Goal: Information Seeking & Learning: Learn about a topic

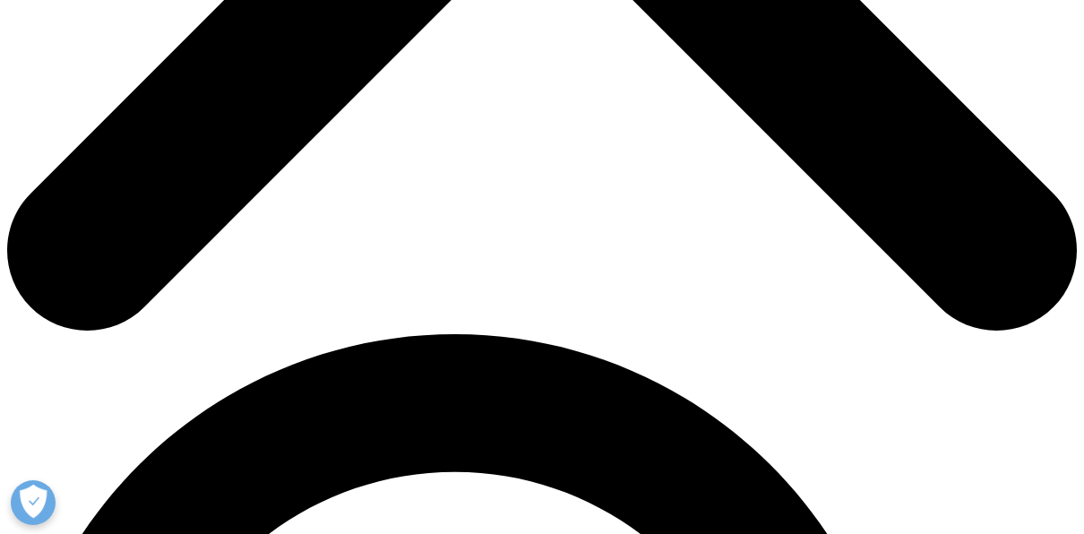
scroll to position [806, 0]
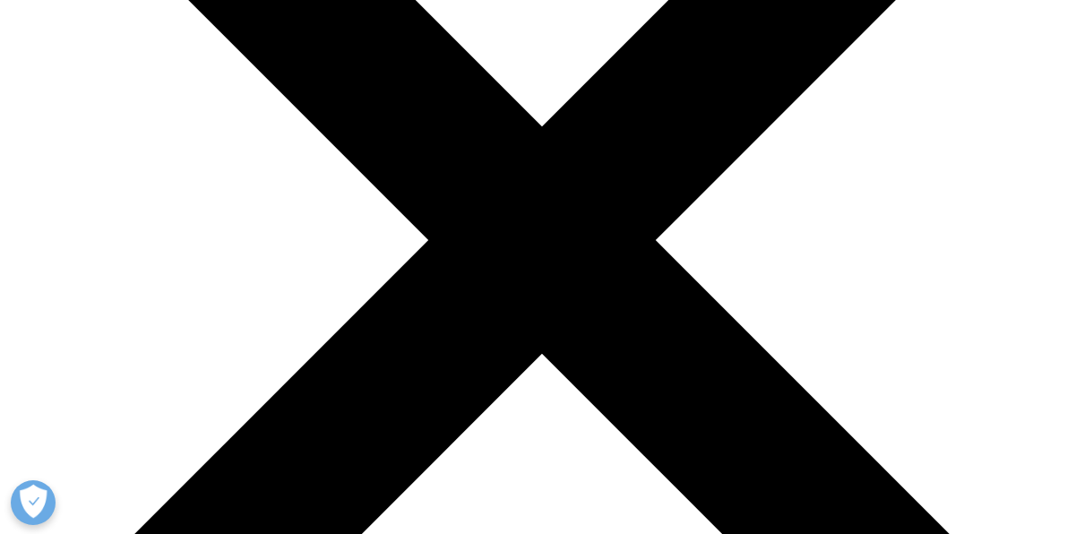
scroll to position [318, 0]
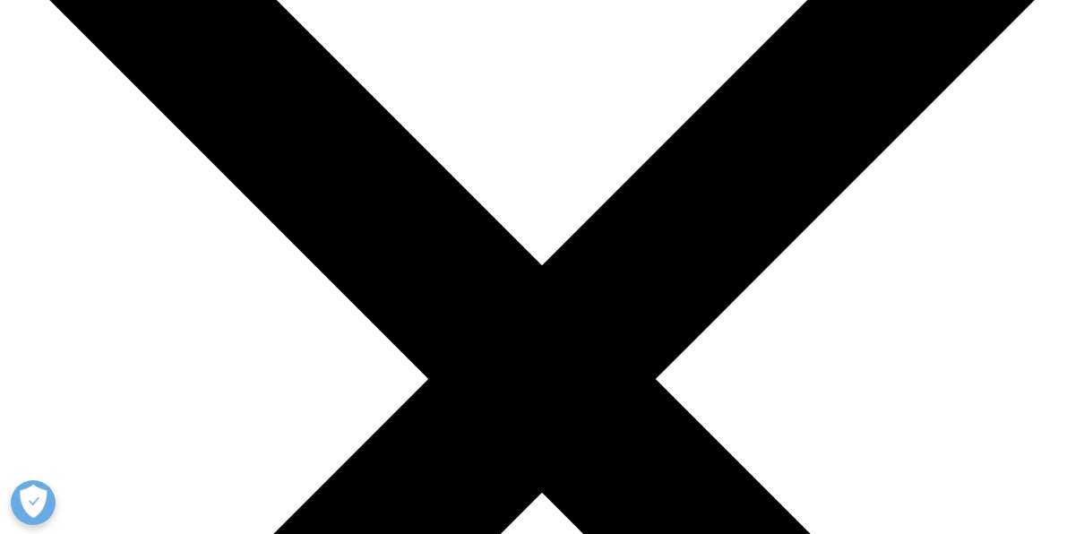
scroll to position [1010, 1030]
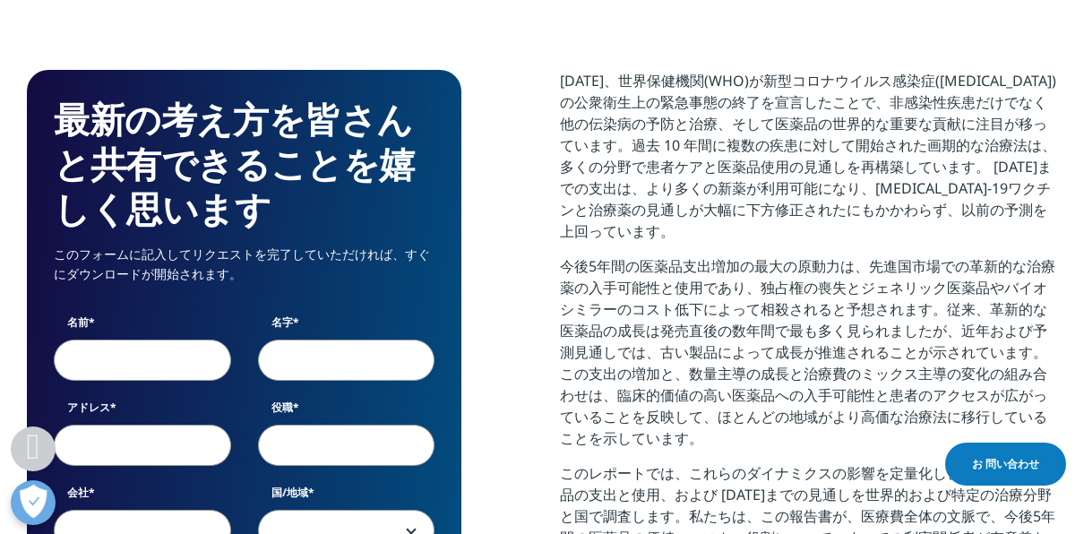
scroll to position [734, 0]
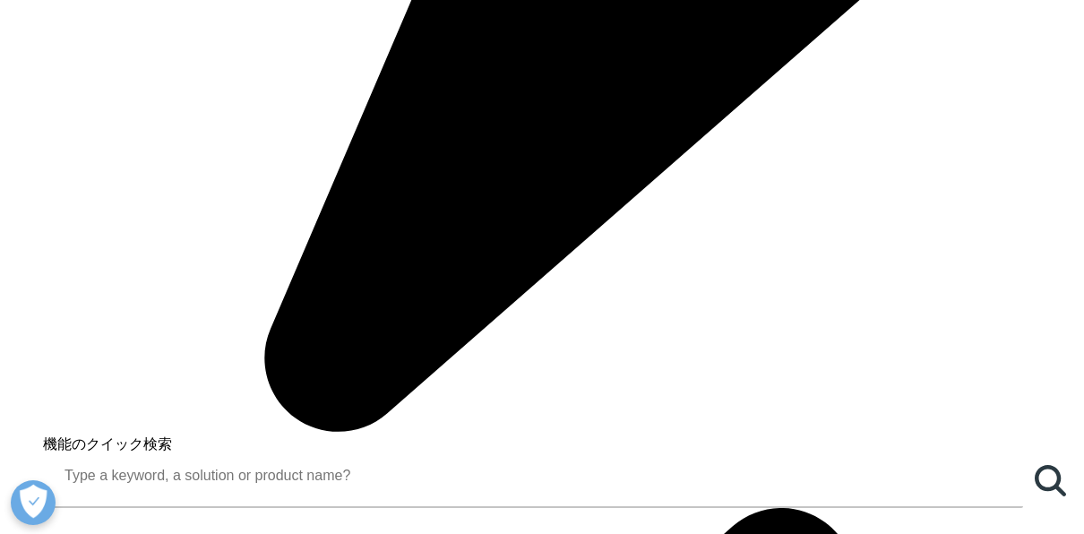
scroll to position [1010, 1030]
drag, startPoint x: 561, startPoint y: 52, endPoint x: 776, endPoint y: 152, distance: 237.2
copy div "医薬品の入手可能性と使用量の増加、およびそれに伴う支出額は、米国の新政権が提案している世界市場の再構築の可能性や薬価設定など、近年の医療政策と国際貿易の議論の…"
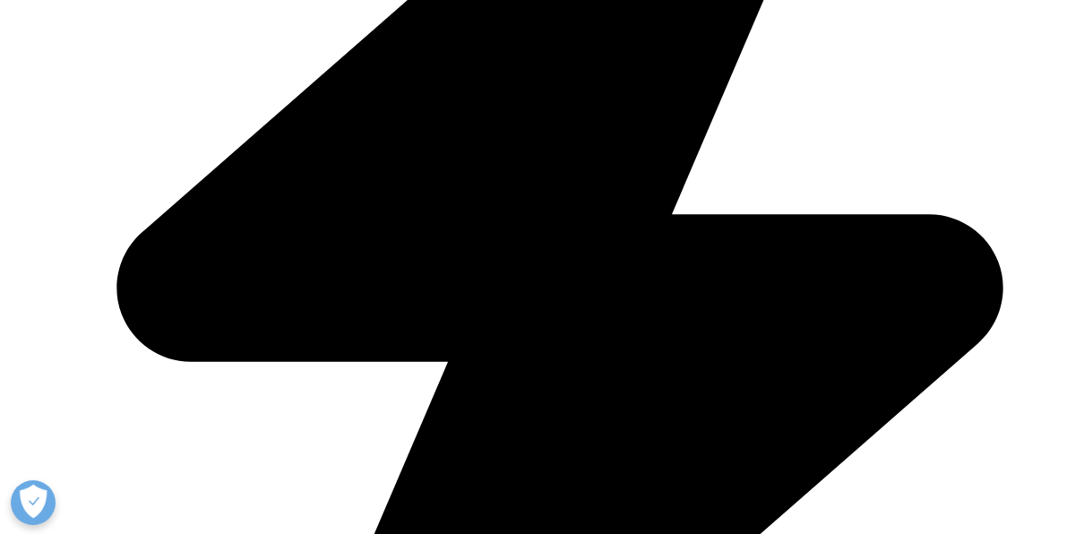
scroll to position [760, 0]
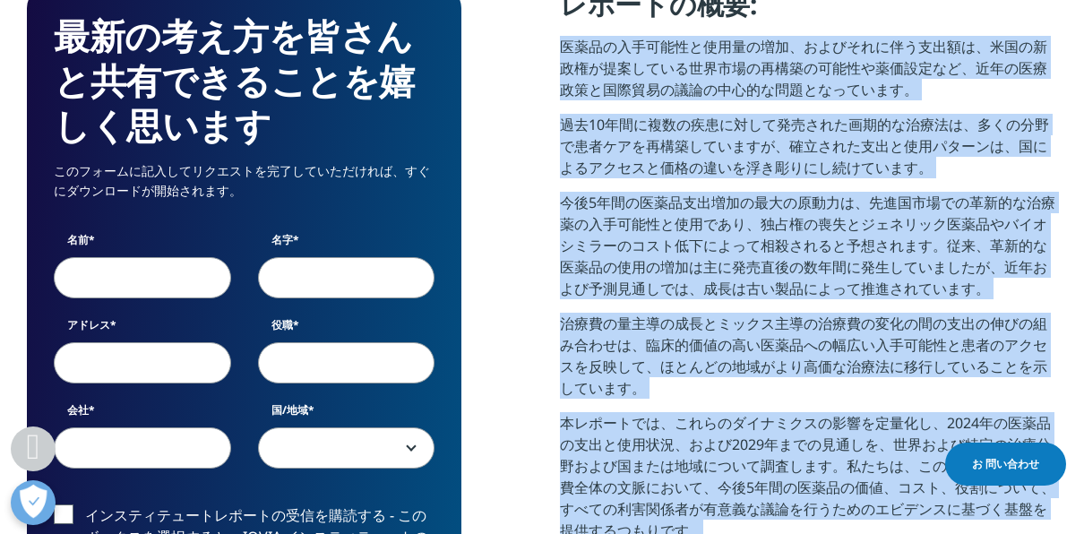
click at [544, 174] on div "最新の考え方を皆さんと共有できることを嬉しく思います このフォームに記入してリクエストを完了していただければ、すぐにダウンロードが開始されます。 名前 名字 …" at bounding box center [542, 492] width 1030 height 1011
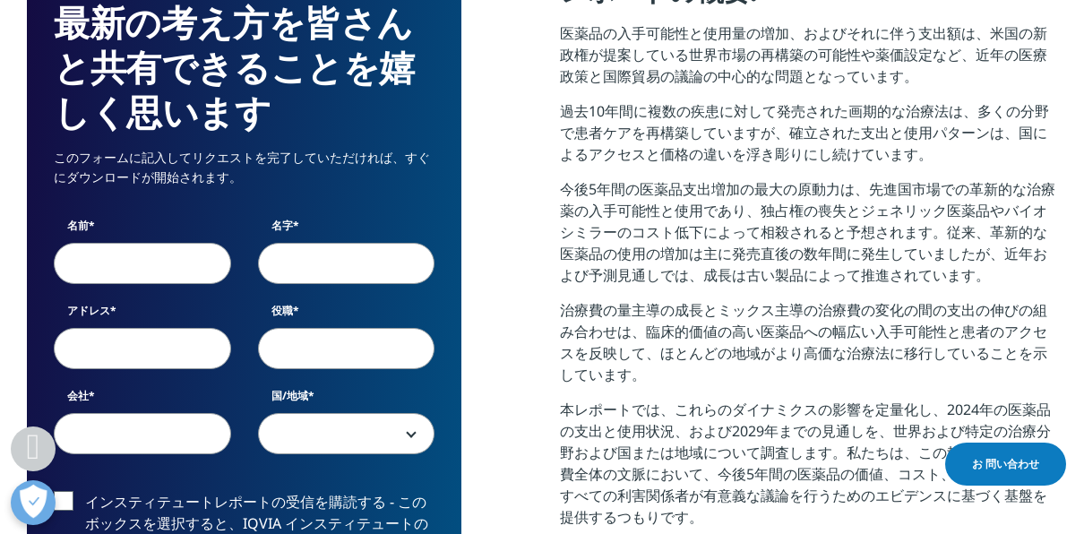
scroll to position [767, 0]
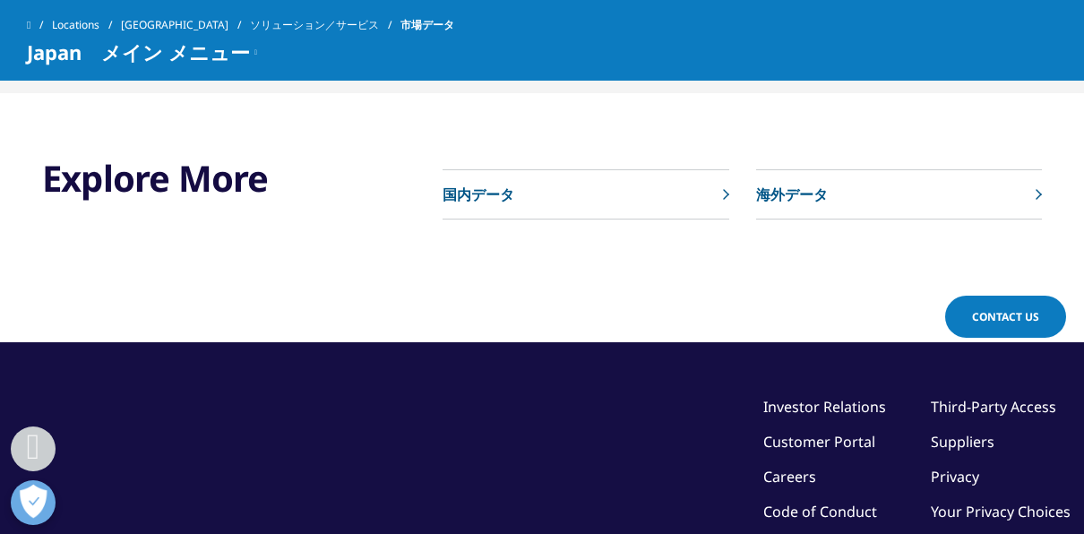
scroll to position [1281, 0]
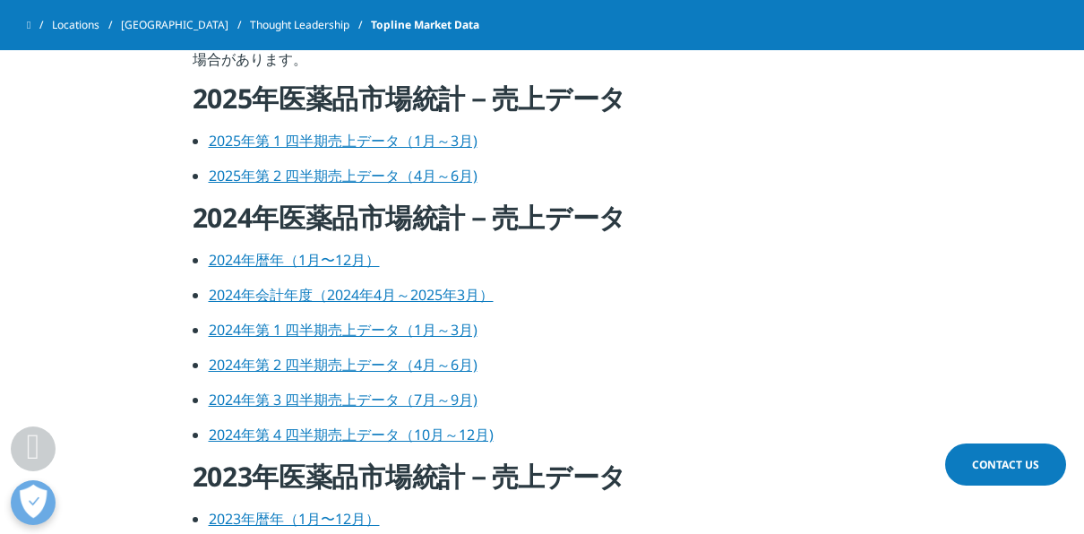
scroll to position [745, 0]
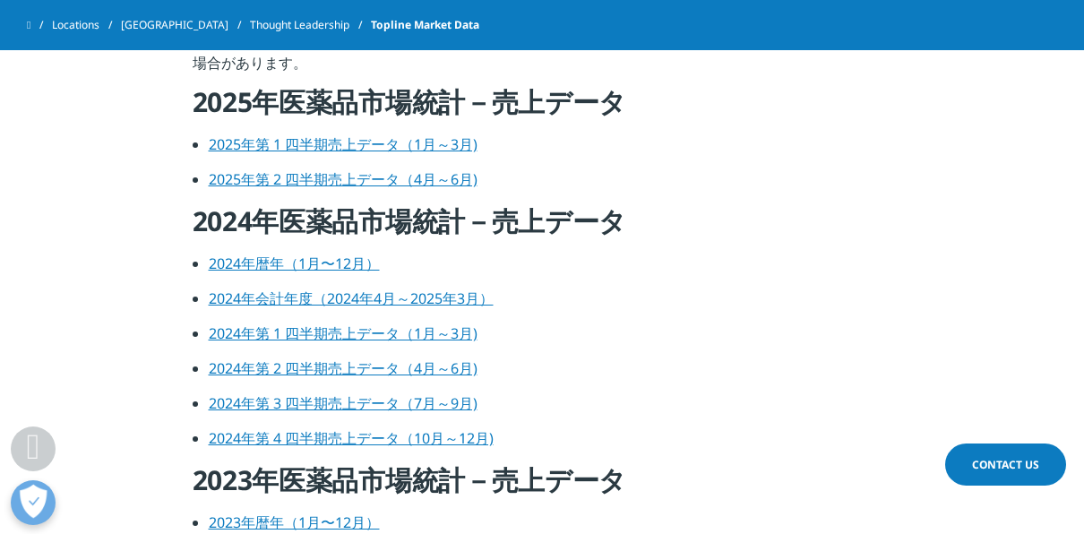
click at [354, 267] on link "2024年暦年（1月〜12月）" at bounding box center [294, 263] width 171 height 20
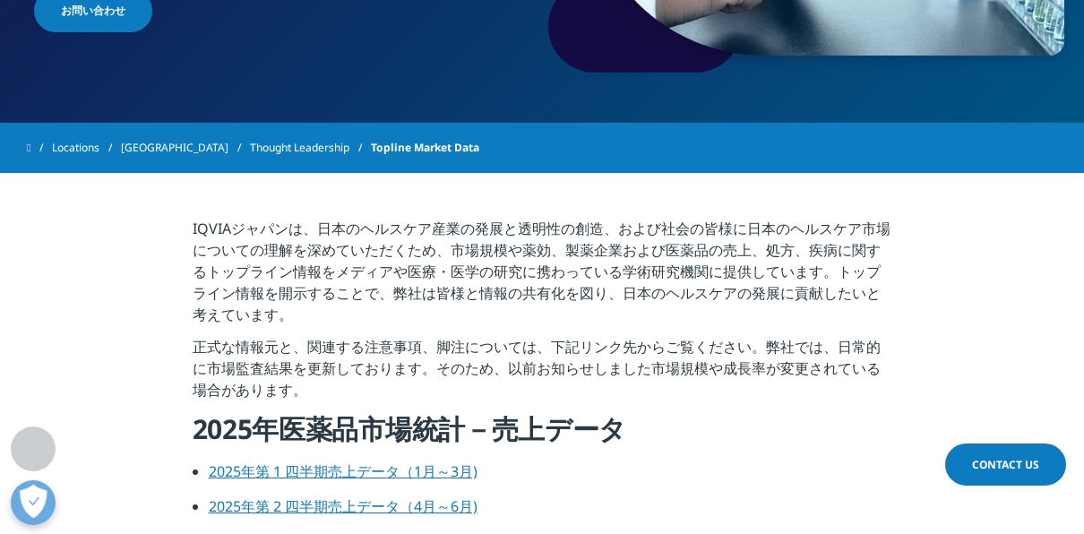
scroll to position [469, 0]
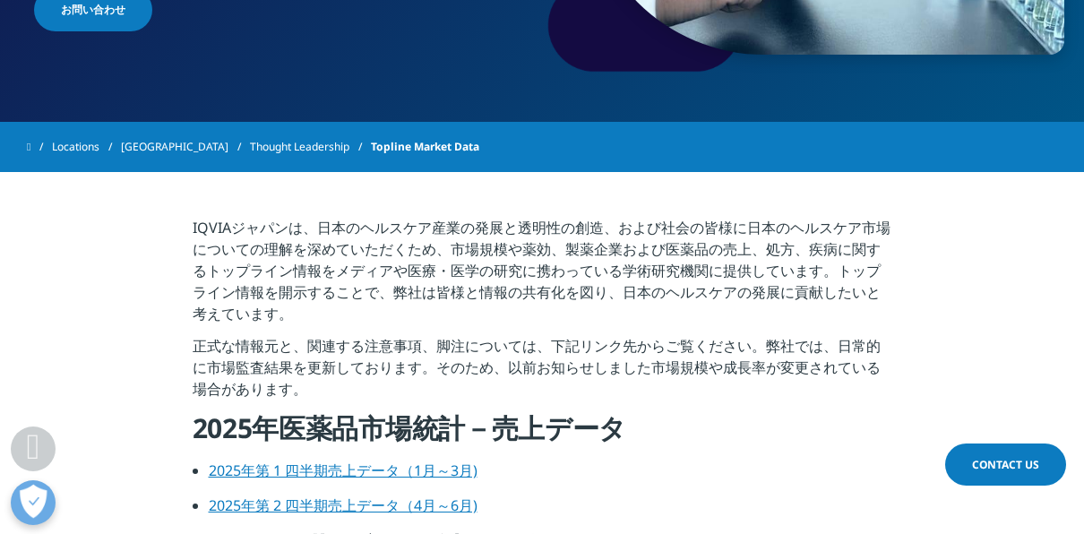
click at [660, 398] on p "正式な情報元と、関連する注意事項、脚注については、下記リンク先からご覧ください。弊社では、日常的に市場監査結果を更新しております。そのため、以前お知らせしまし…" at bounding box center [543, 372] width 700 height 75
drag, startPoint x: 194, startPoint y: 226, endPoint x: 261, endPoint y: 227, distance: 66.3
click at [261, 227] on p "IQVIAジャパンは、日本のヘルスケア産業の発展と透明性の創造、および社会の皆様に日本のヘルスケア市場についての理解を深めていただくため、市場規模や薬効、製薬…" at bounding box center [543, 276] width 700 height 118
drag, startPoint x: 261, startPoint y: 227, endPoint x: 195, endPoint y: 228, distance: 65.4
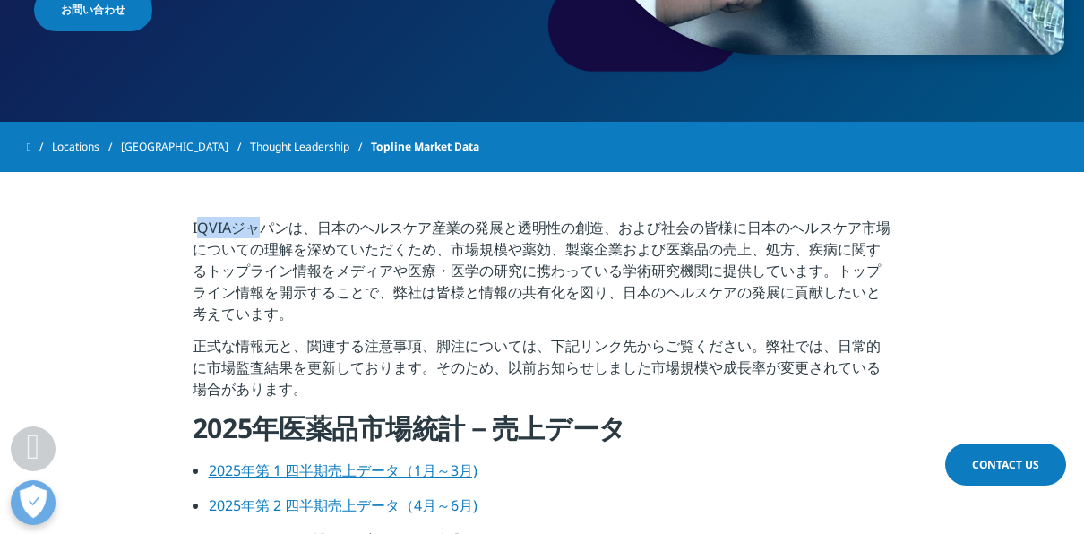
click at [195, 228] on p "IQVIAジャパンは、日本のヘルスケア産業の発展と透明性の創造、および社会の皆様に日本のヘルスケア市場についての理解を深めていただくため、市場規模や薬効、製薬…" at bounding box center [543, 276] width 700 height 118
drag, startPoint x: 189, startPoint y: 230, endPoint x: 282, endPoint y: 231, distance: 93.2
copy p "IQVIAジャパン"
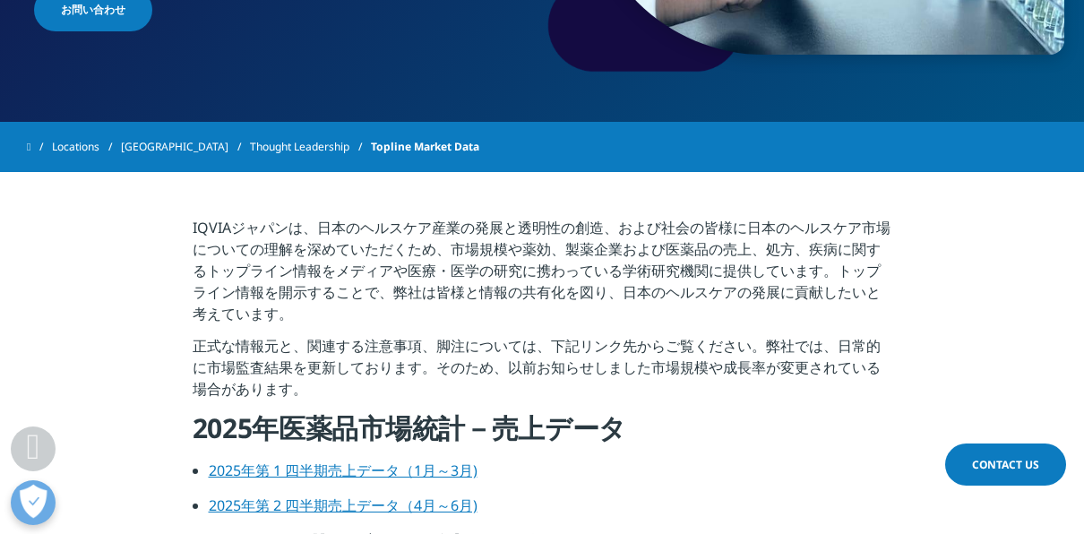
click at [422, 319] on p "IQVIAジャパンは、日本のヘルスケア産業の発展と透明性の創造、および社会の皆様に日本のヘルスケア市場についての理解を深めていただくため、市場規模や薬効、製薬…" at bounding box center [543, 276] width 700 height 118
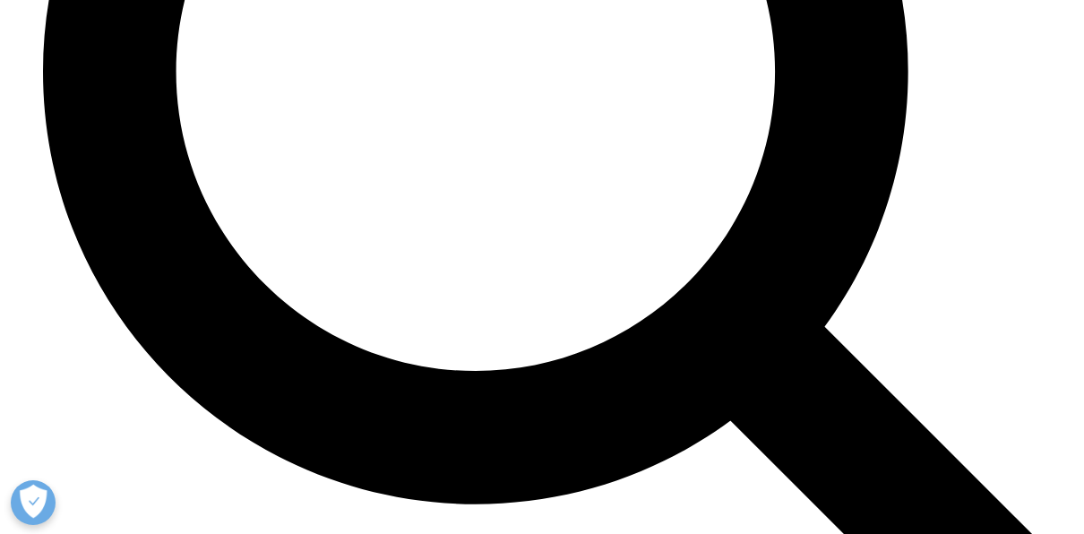
scroll to position [6229, 0]
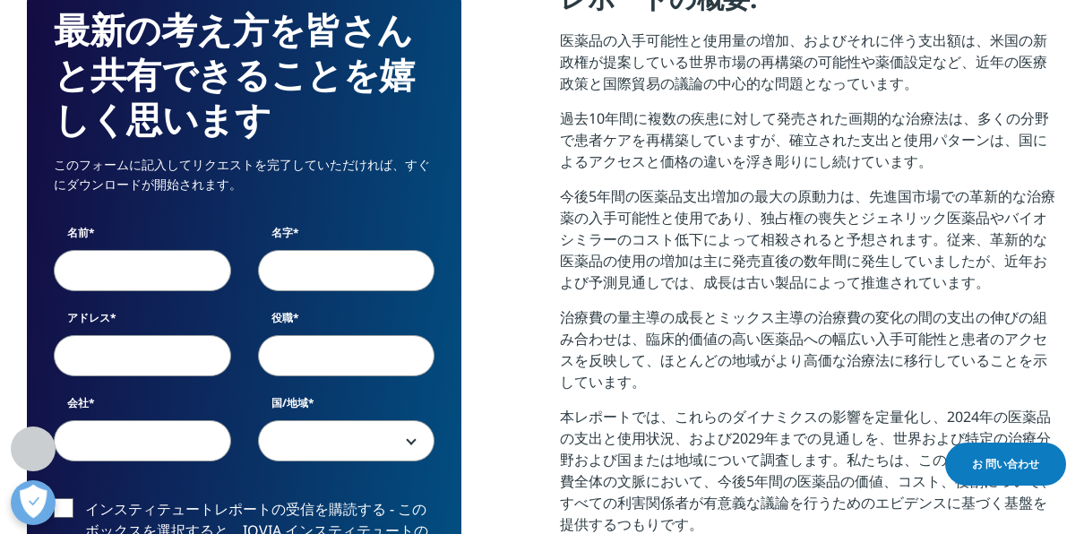
scroll to position [1010, 1030]
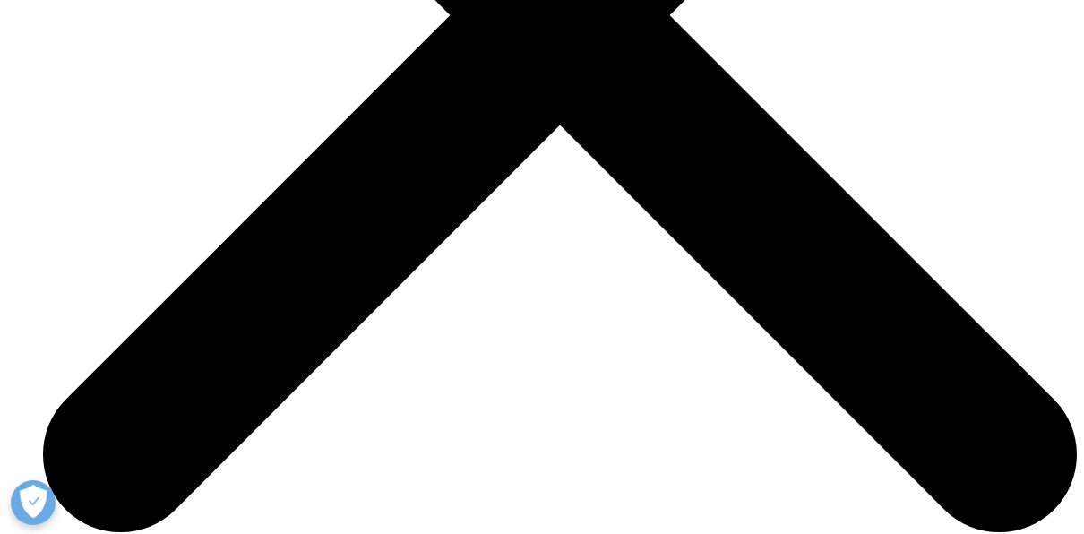
scroll to position [5691, 0]
